Goal: Information Seeking & Learning: Learn about a topic

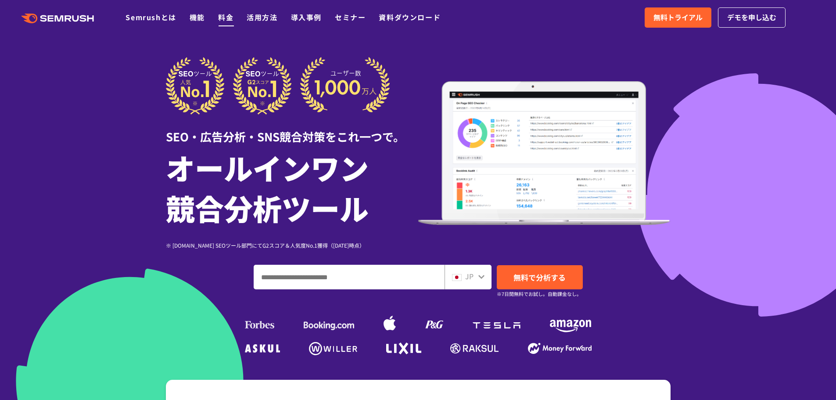
click at [228, 18] on link "料金" at bounding box center [225, 17] width 15 height 11
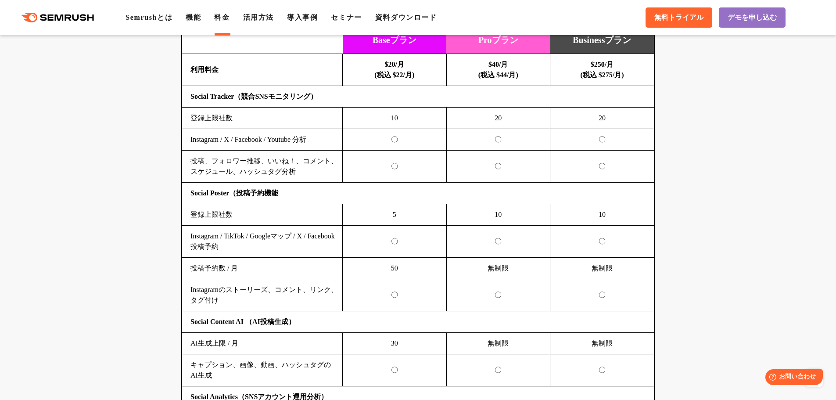
scroll to position [2063, 0]
